Goal: Transaction & Acquisition: Purchase product/service

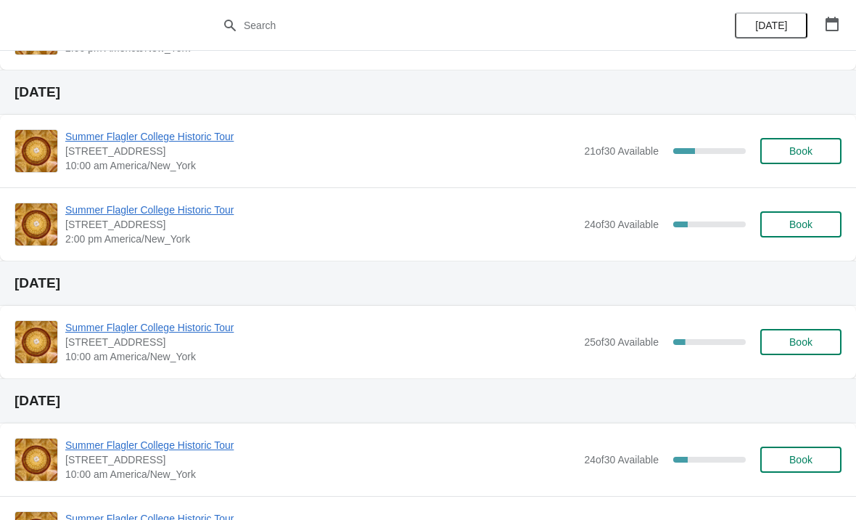
scroll to position [215, 0]
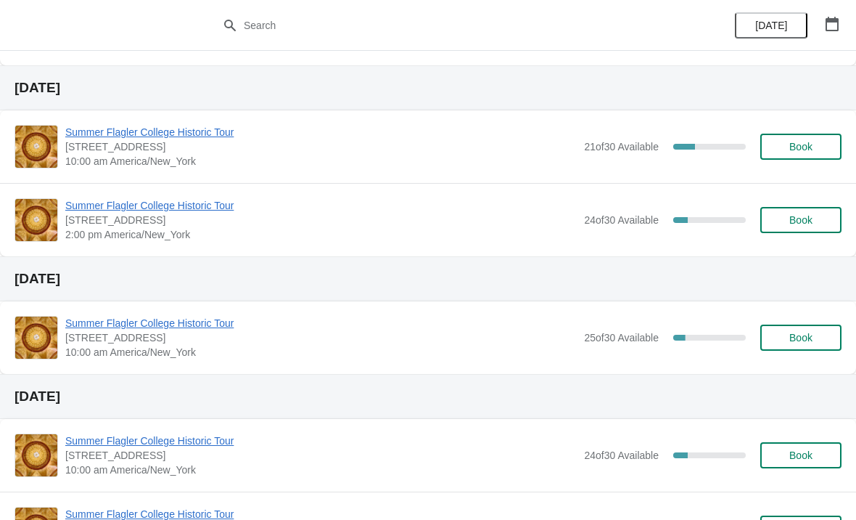
click at [806, 144] on span "Book" at bounding box center [801, 147] width 23 height 12
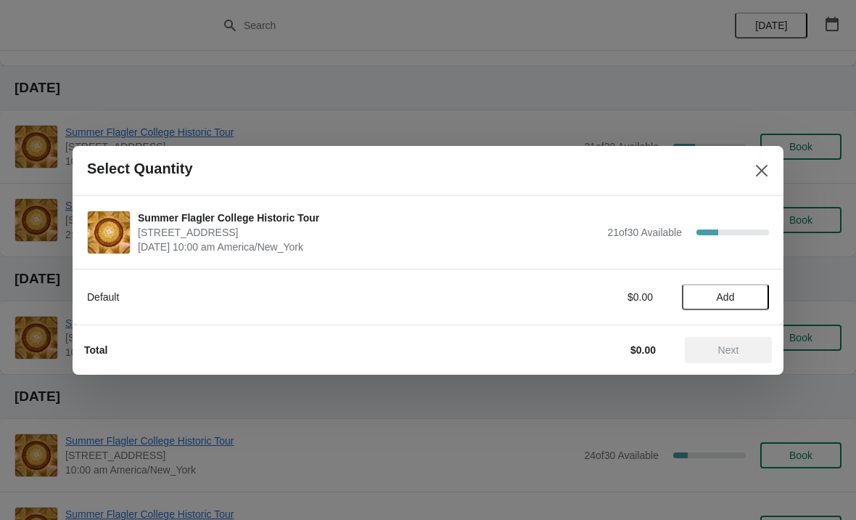
click at [737, 298] on span "Add" at bounding box center [725, 297] width 61 height 12
click at [764, 288] on div "Default $15.00 1" at bounding box center [428, 297] width 682 height 26
click at [754, 297] on icon at bounding box center [750, 296] width 15 height 15
click at [749, 355] on span "Next" at bounding box center [729, 350] width 64 height 12
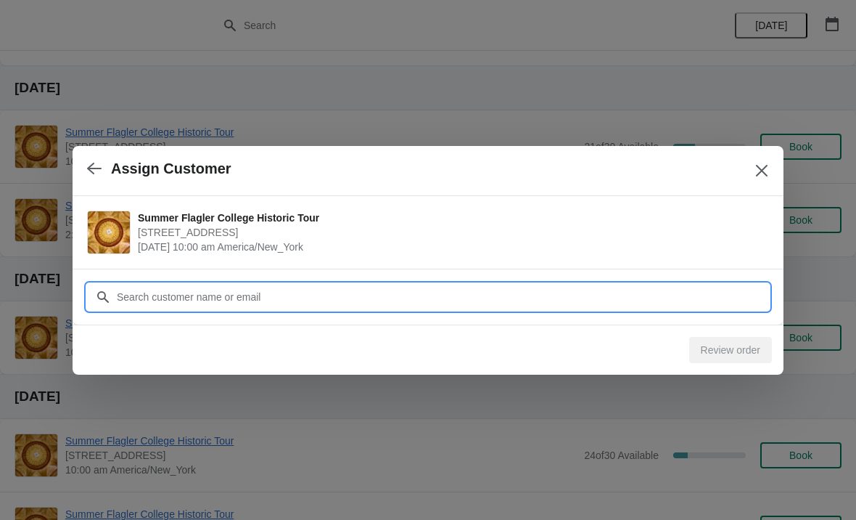
click at [523, 302] on input "Customer" at bounding box center [442, 297] width 653 height 26
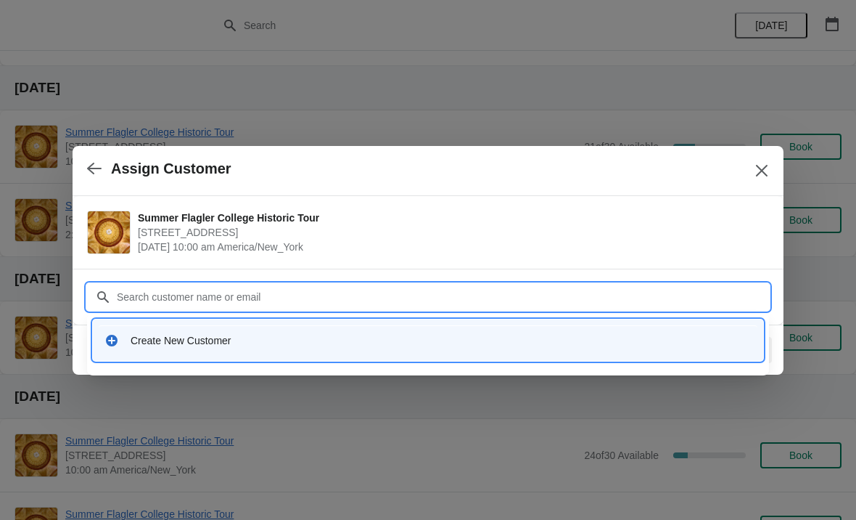
click at [420, 344] on div "Create New Customer" at bounding box center [441, 340] width 621 height 15
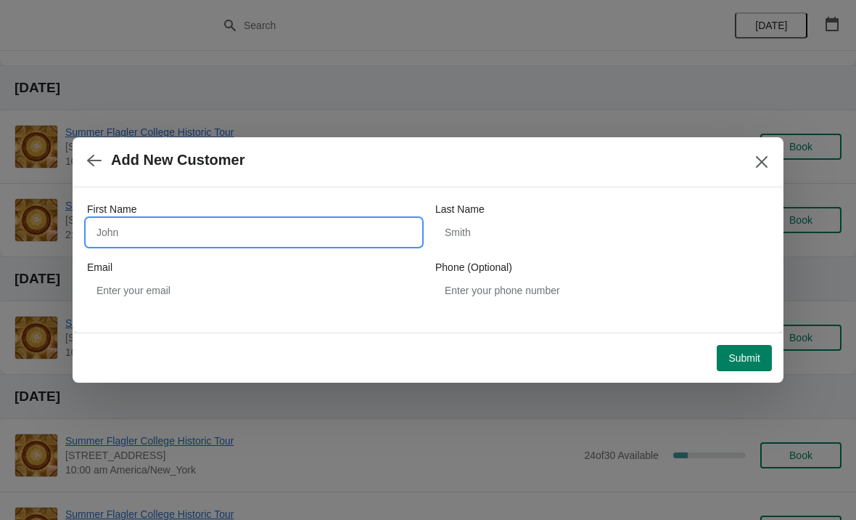
click at [307, 236] on input "First Name" at bounding box center [254, 232] width 334 height 26
type input "[PERSON_NAME]"
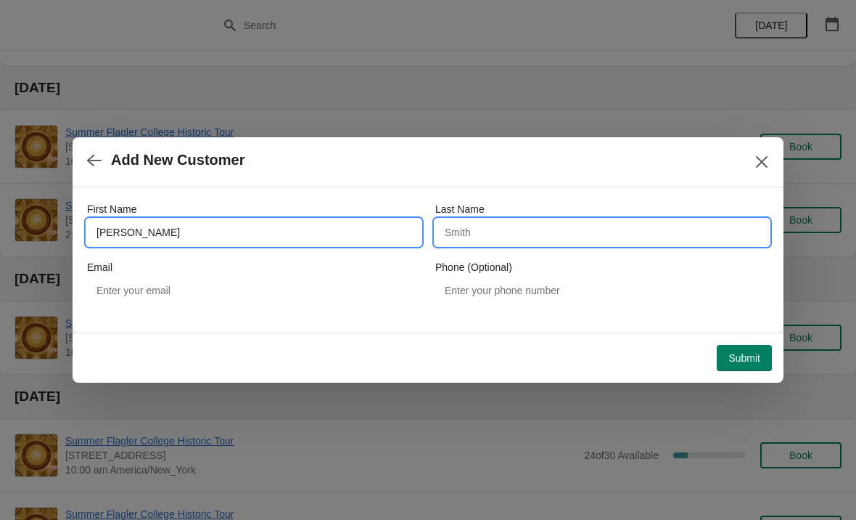
click at [586, 241] on input "Last Name" at bounding box center [602, 232] width 334 height 26
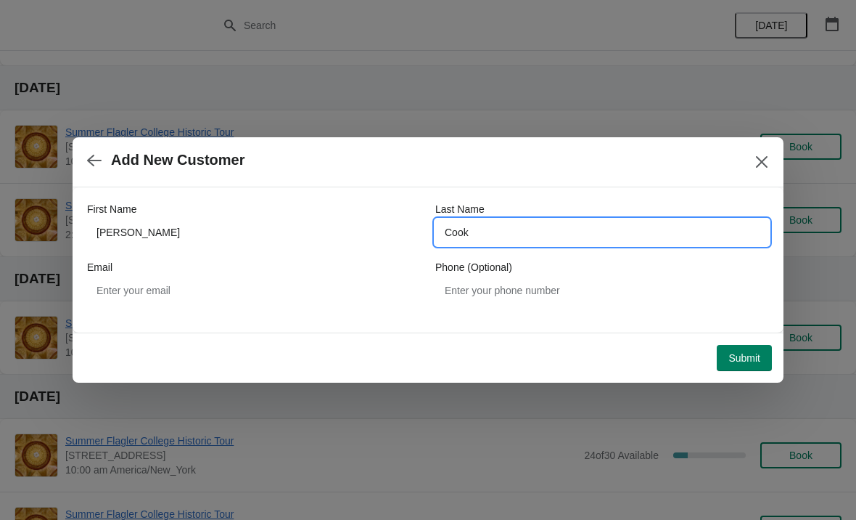
type input "Cook"
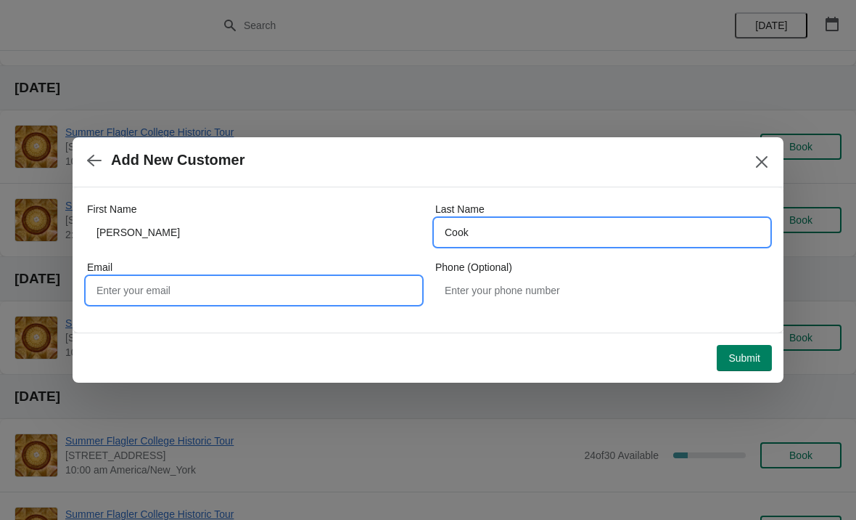
click at [294, 290] on input "Email" at bounding box center [254, 290] width 334 height 26
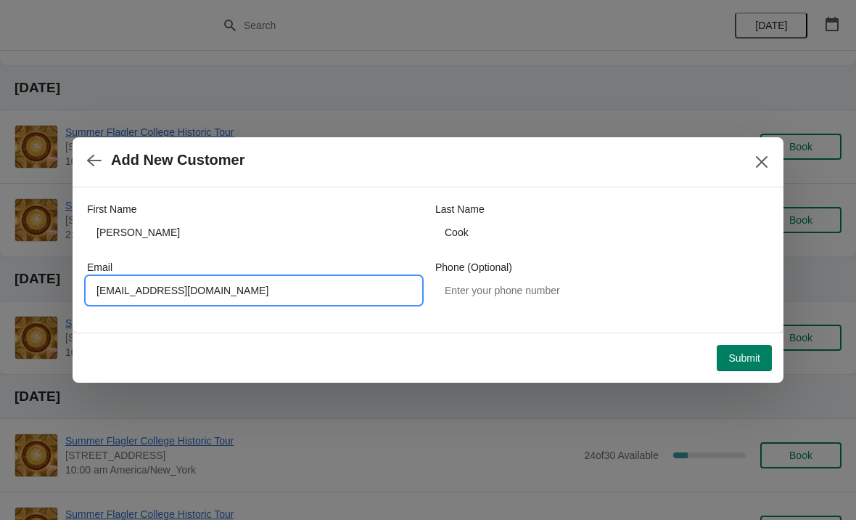
type input "[EMAIL_ADDRESS][DOMAIN_NAME]"
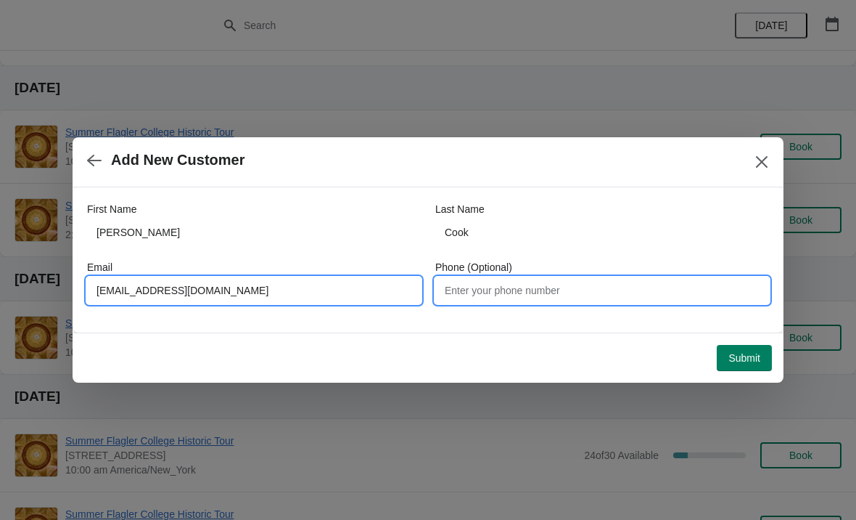
click at [578, 295] on input "Phone (Optional)" at bounding box center [602, 290] width 334 height 26
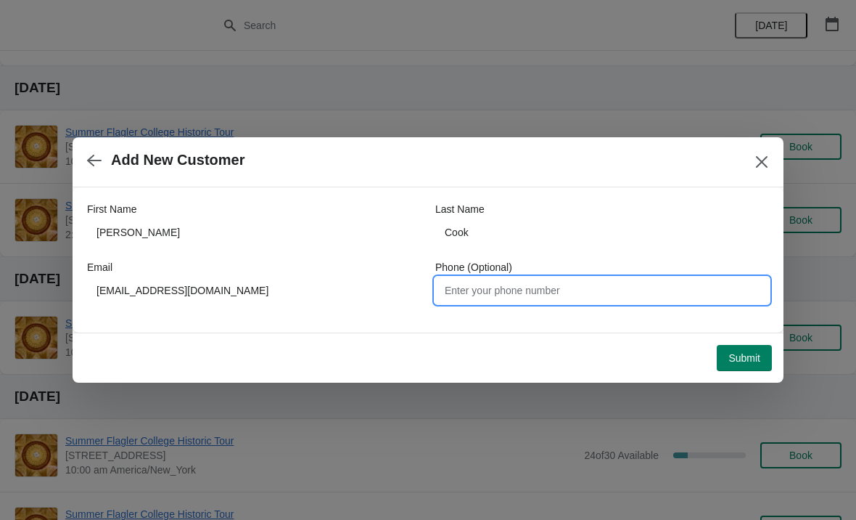
click at [753, 350] on button "Submit" at bounding box center [744, 358] width 55 height 26
